Goal: Information Seeking & Learning: Learn about a topic

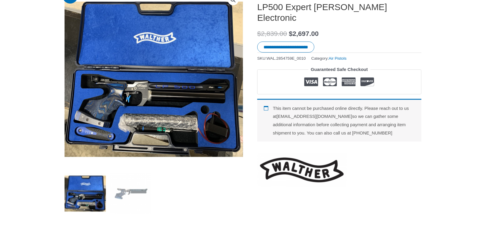
scroll to position [208, 0]
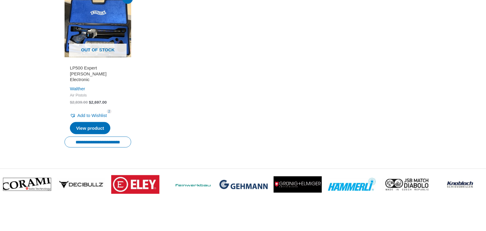
scroll to position [1261, 0]
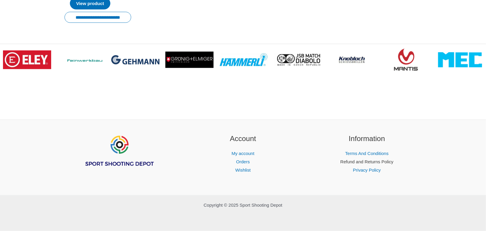
click at [361, 163] on link "Refund and Returns Policy" at bounding box center [366, 161] width 53 height 5
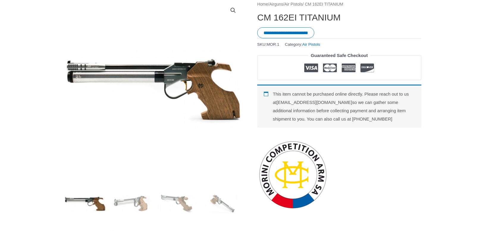
scroll to position [0, 0]
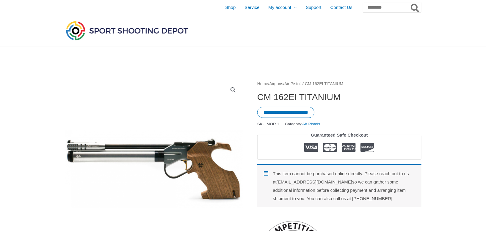
drag, startPoint x: 256, startPoint y: 98, endPoint x: 259, endPoint y: 95, distance: 4.2
click at [364, 104] on div "**********" at bounding box center [339, 185] width 164 height 210
drag, startPoint x: 360, startPoint y: 99, endPoint x: 257, endPoint y: 88, distance: 103.1
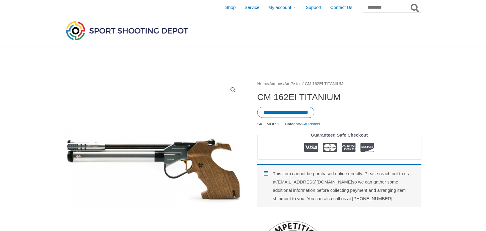
click at [257, 88] on div "**********" at bounding box center [339, 185] width 164 height 210
drag, startPoint x: 257, startPoint y: 88, endPoint x: 254, endPoint y: 92, distance: 5.1
drag, startPoint x: 348, startPoint y: 98, endPoint x: 259, endPoint y: 93, distance: 88.7
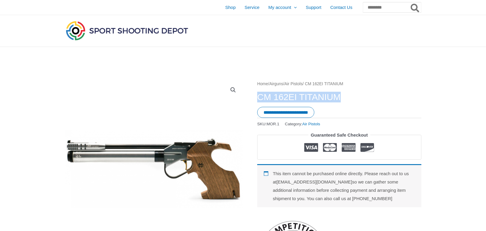
click at [259, 93] on h1 "CM 162EI TITANIUM" at bounding box center [339, 97] width 164 height 11
drag, startPoint x: 259, startPoint y: 93, endPoint x: 275, endPoint y: 98, distance: 16.0
copy h1 "CM 162EI TITANIUM"
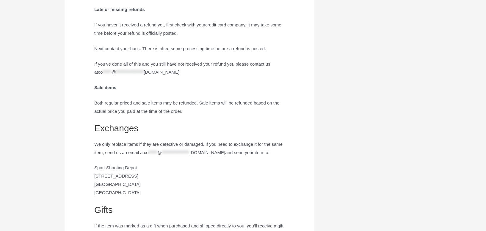
scroll to position [446, 0]
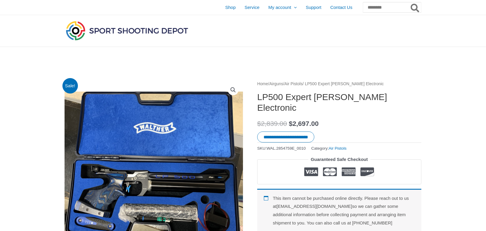
drag, startPoint x: 251, startPoint y: 95, endPoint x: 271, endPoint y: 101, distance: 21.0
drag, startPoint x: 271, startPoint y: 101, endPoint x: 268, endPoint y: 101, distance: 3.6
click at [268, 101] on h1 "LP500 Expert [PERSON_NAME] Electronic" at bounding box center [339, 102] width 164 height 21
drag, startPoint x: 255, startPoint y: 98, endPoint x: 266, endPoint y: 95, distance: 11.7
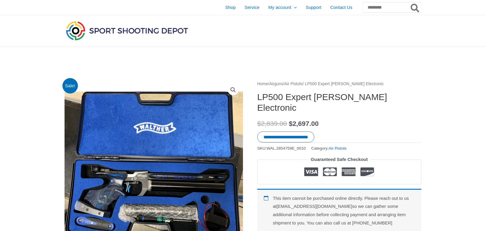
drag, startPoint x: 266, startPoint y: 95, endPoint x: 261, endPoint y: 94, distance: 5.4
click at [261, 94] on h1 "LP500 Expert [PERSON_NAME] Electronic" at bounding box center [339, 102] width 164 height 21
drag, startPoint x: 258, startPoint y: 96, endPoint x: 317, endPoint y: 97, distance: 59.2
click at [317, 97] on h1 "LP500 Expert [PERSON_NAME] Electronic" at bounding box center [339, 102] width 164 height 21
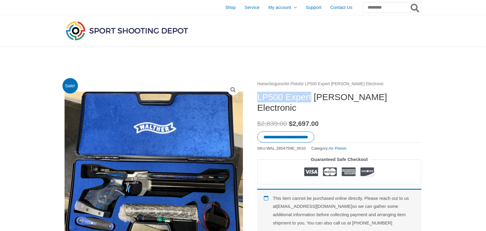
drag, startPoint x: 317, startPoint y: 97, endPoint x: 311, endPoint y: 97, distance: 5.6
copy h1 "LP500 Expert"
